Goal: Transaction & Acquisition: Purchase product/service

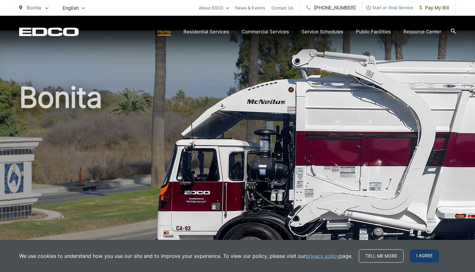
click at [422, 256] on span "I agree" at bounding box center [424, 255] width 29 height 13
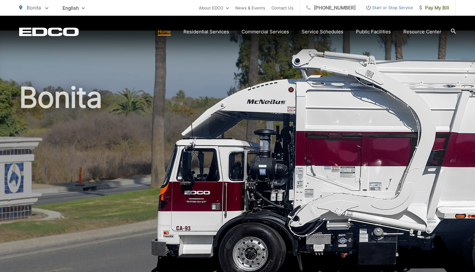
click at [170, 34] on link "Home" at bounding box center [164, 32] width 13 height 8
click at [49, 37] on div "EDCO Logo Home Residential Services Curbside Pickup Recycling Organic Recycling…" at bounding box center [237, 32] width 437 height 12
click at [443, 12] on link "Pay My Bill" at bounding box center [434, 8] width 43 height 16
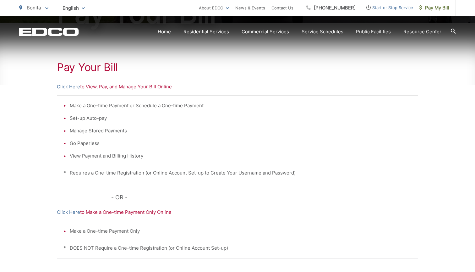
scroll to position [114, 0]
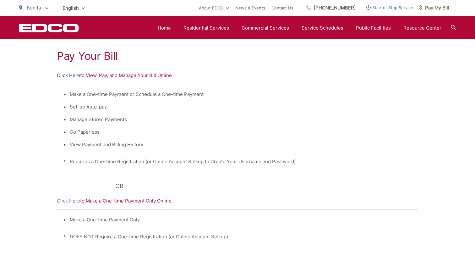
click at [73, 76] on link "Click Here" at bounding box center [68, 76] width 23 height 8
click at [111, 201] on p "Click Here to Make a One-time Payment Only Online" at bounding box center [237, 201] width 361 height 8
click at [70, 200] on link "Click Here" at bounding box center [68, 201] width 23 height 8
